Goal: Find specific page/section: Find specific page/section

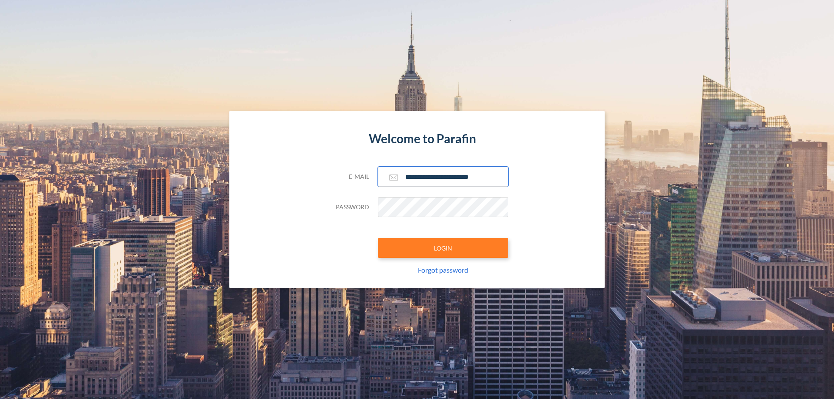
type input "**********"
click at [443, 248] on button "LOGIN" at bounding box center [443, 248] width 130 height 20
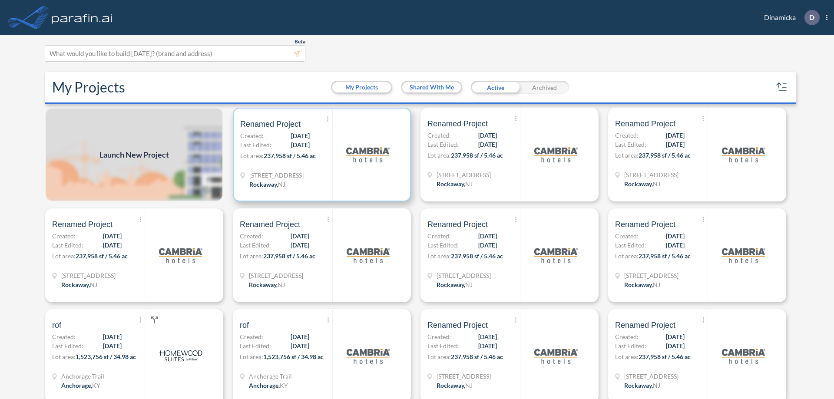
scroll to position [2, 0]
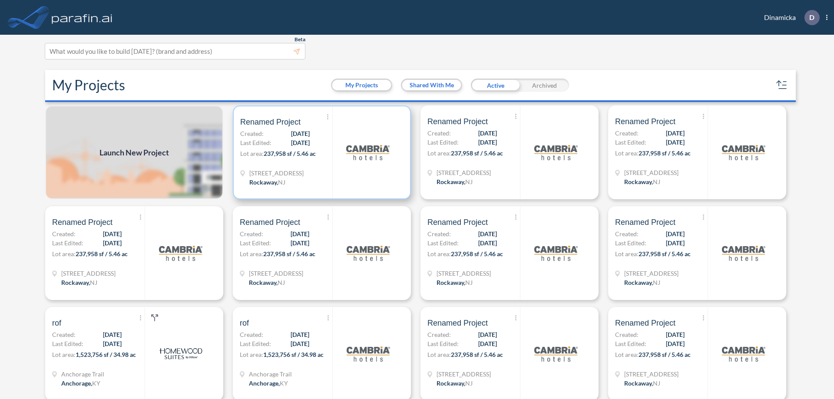
click at [320, 152] on p "Lot area: 237,958 sf / 5.46 ac" at bounding box center [286, 155] width 92 height 13
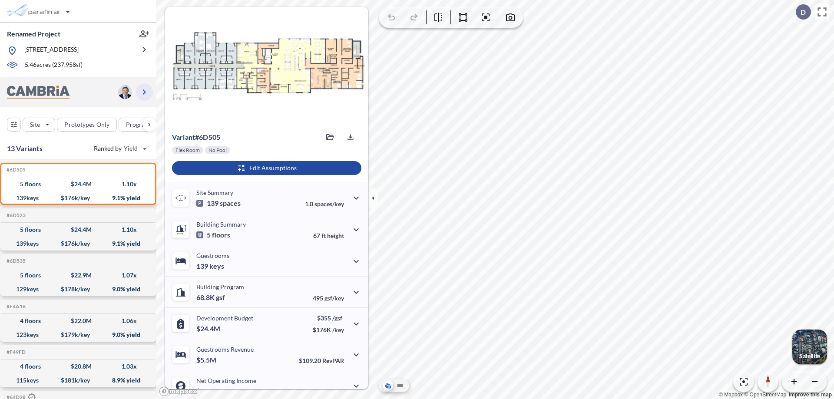
click at [144, 92] on icon "button" at bounding box center [144, 92] width 10 height 10
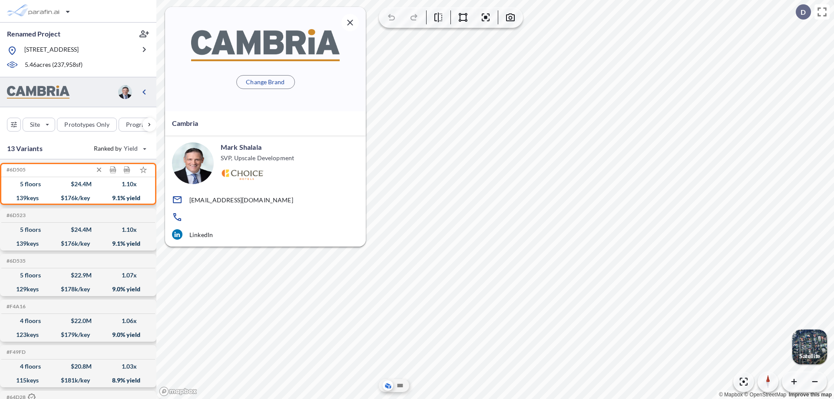
scroll to position [3, 0]
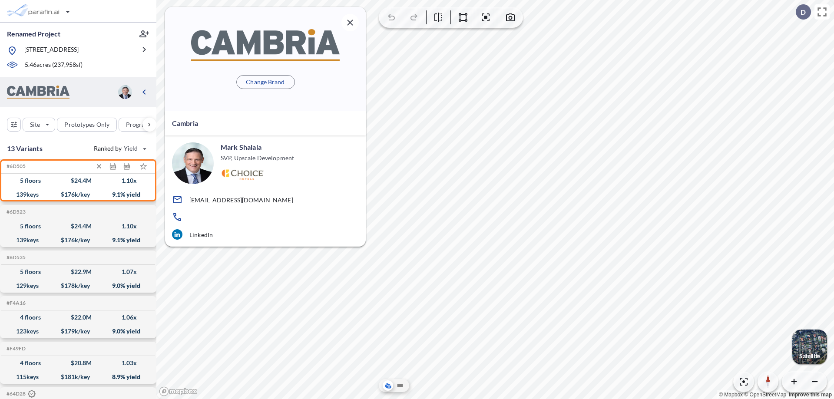
click at [78, 181] on div "$ 24.4 M" at bounding box center [81, 181] width 21 height 0
